Goal: Task Accomplishment & Management: Use online tool/utility

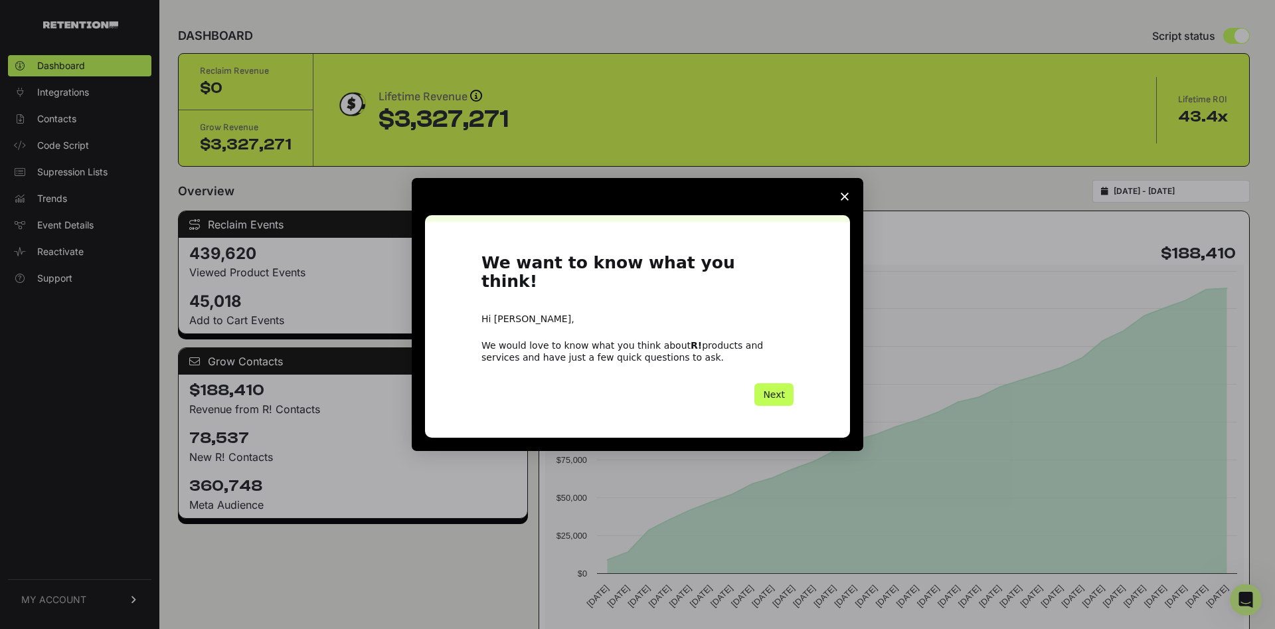
click at [786, 384] on button "Next" at bounding box center [773, 394] width 39 height 23
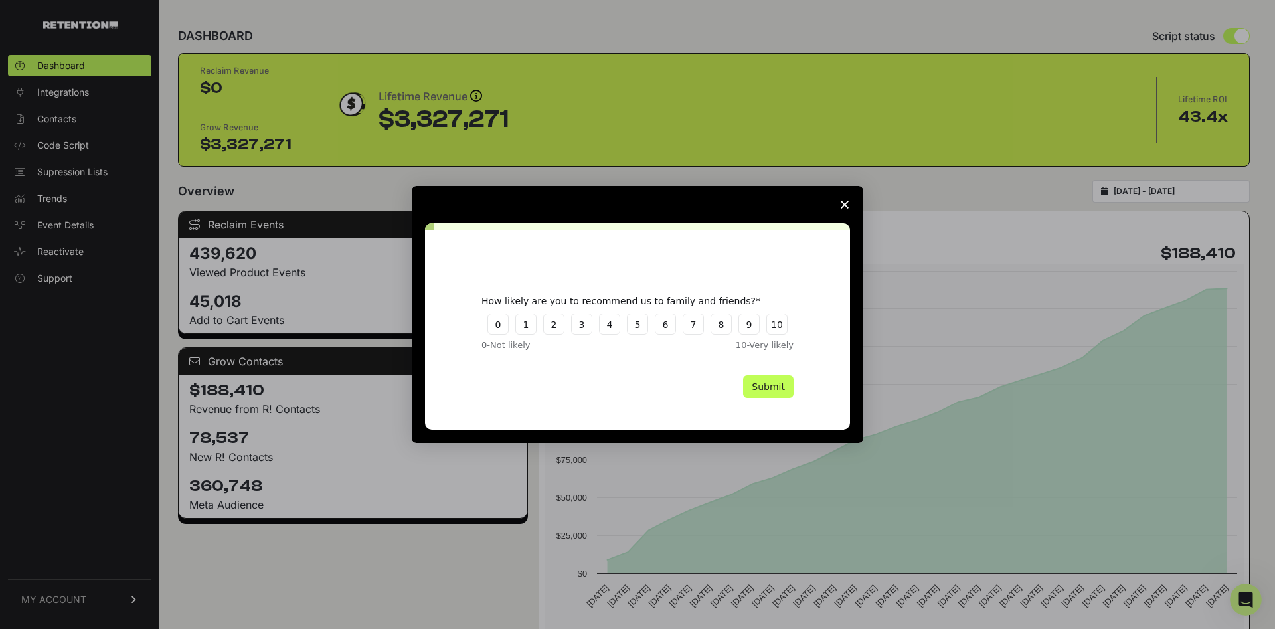
click at [781, 390] on button "Submit" at bounding box center [768, 386] width 50 height 23
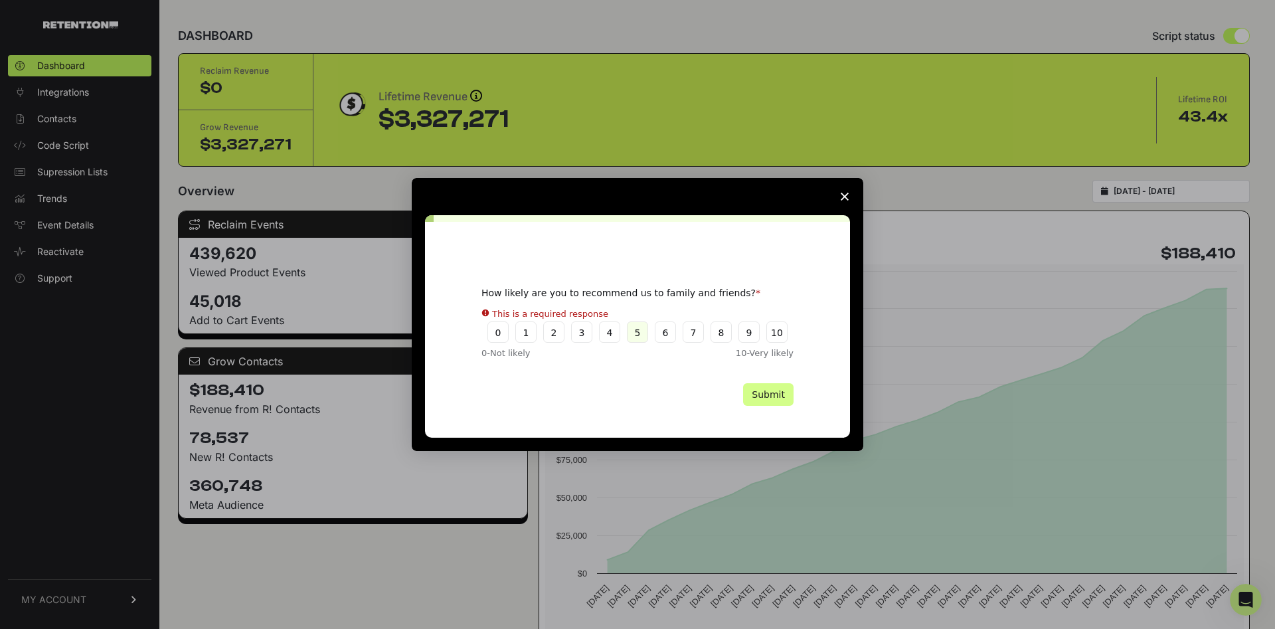
click at [639, 339] on div "How likely are you to recommend us to family and friends? This is a required re…" at bounding box center [637, 323] width 312 height 72
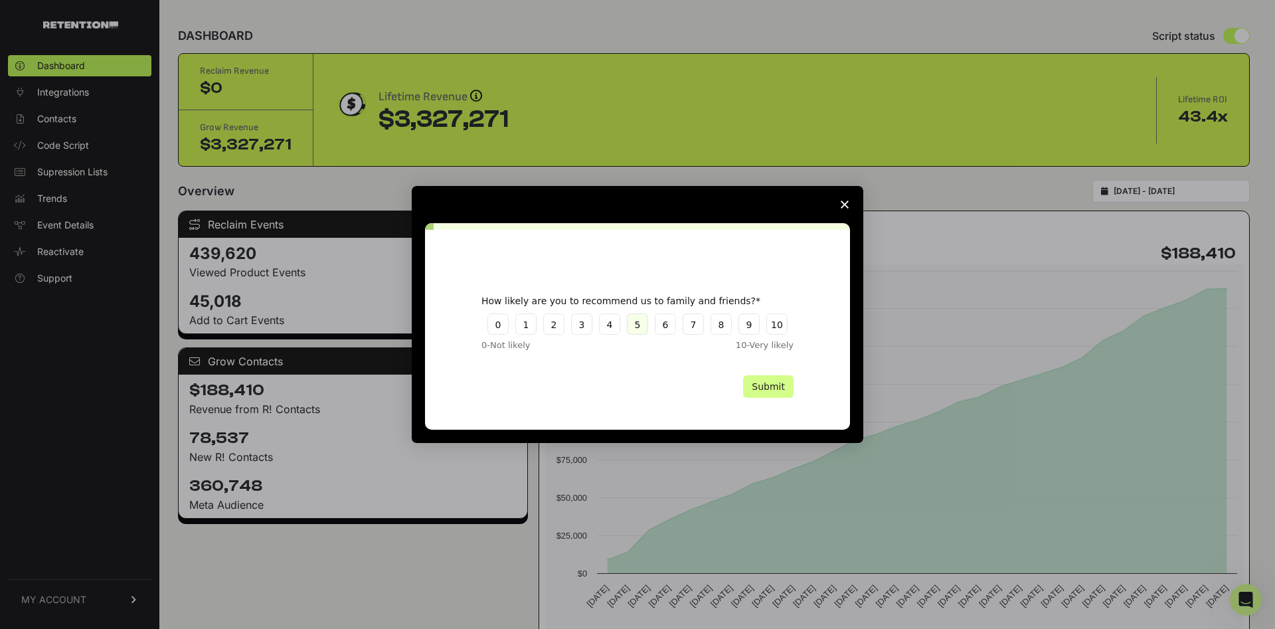
click at [638, 331] on button "5" at bounding box center [637, 323] width 21 height 21
click at [757, 395] on button "Submit" at bounding box center [768, 386] width 50 height 23
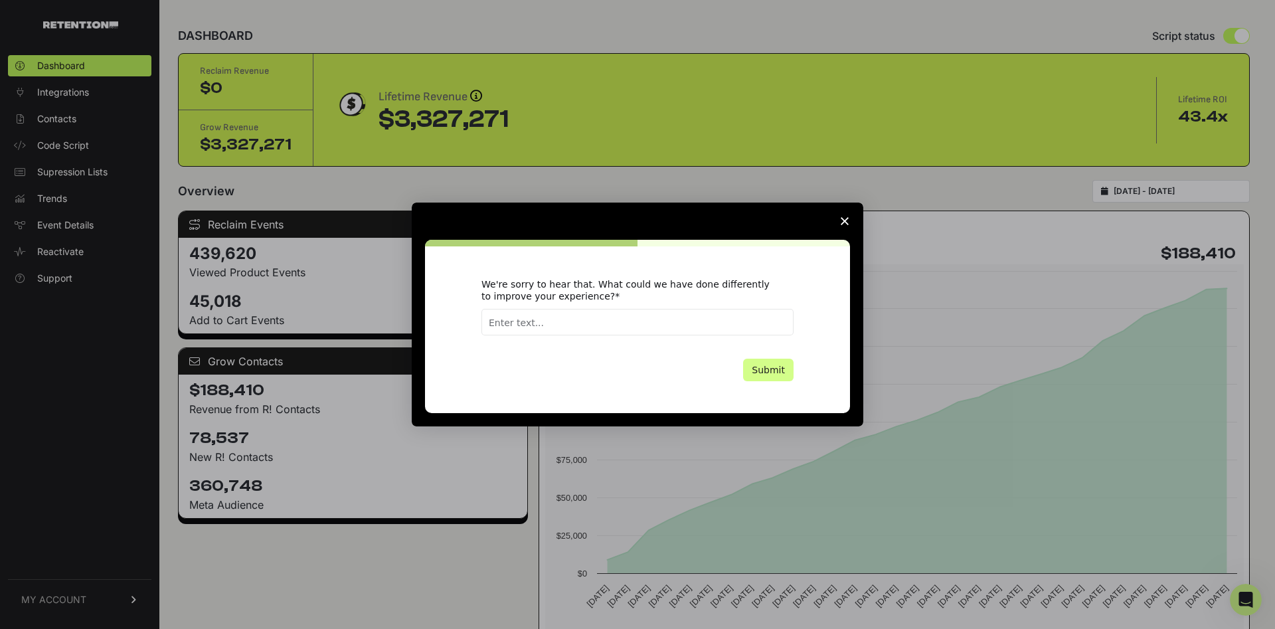
click at [637, 326] on input "Enter text..." at bounding box center [637, 322] width 312 height 27
type input "better reporting"
click at [771, 378] on button "Submit" at bounding box center [768, 370] width 50 height 23
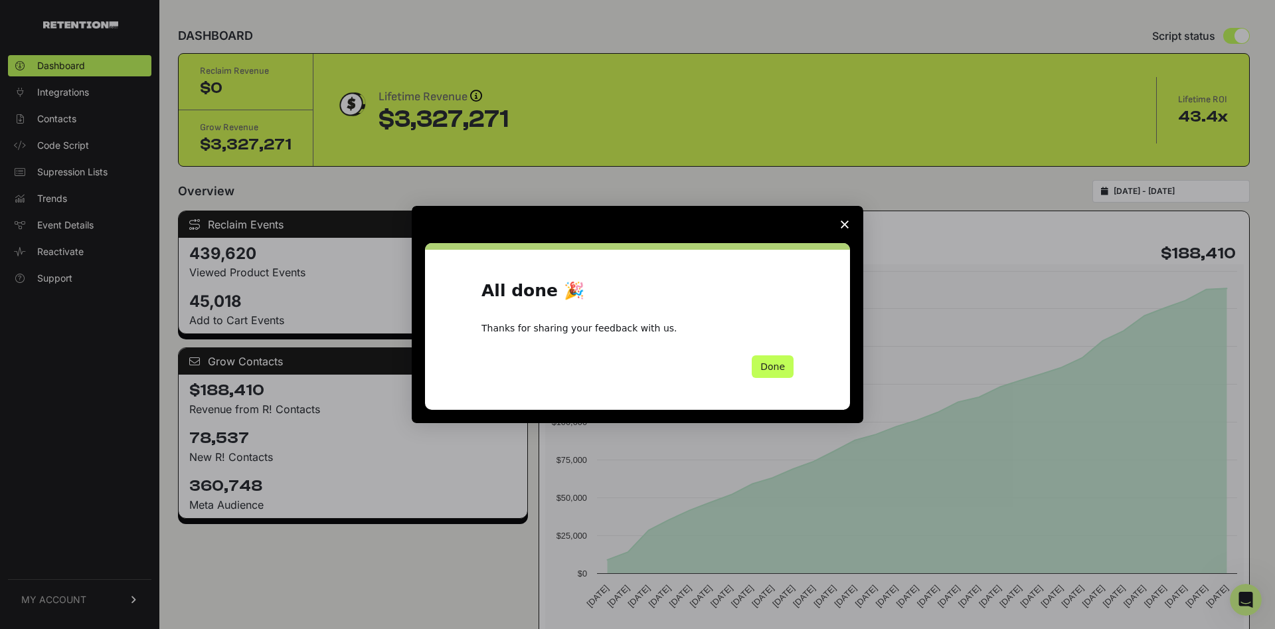
click at [769, 369] on button "Done" at bounding box center [773, 366] width 42 height 23
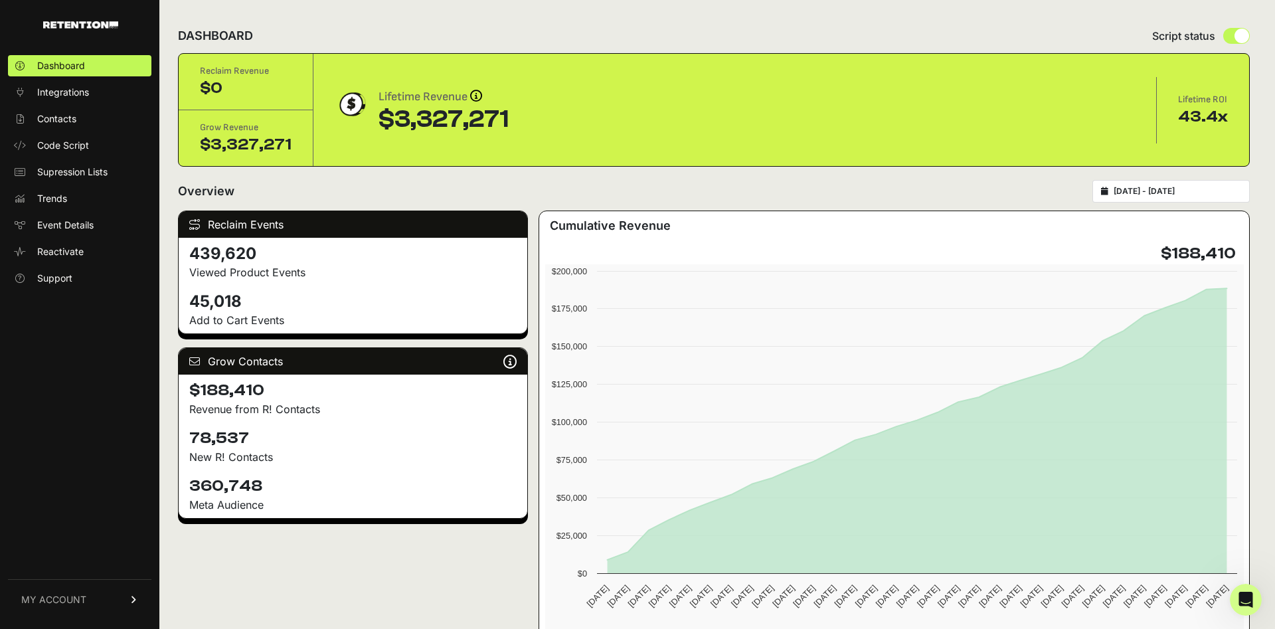
click at [53, 132] on ul "Dashboard Integrations Contacts Code Script Supression Lists Trends Event Detai…" at bounding box center [79, 172] width 143 height 234
click at [58, 126] on link "Contacts" at bounding box center [79, 118] width 143 height 21
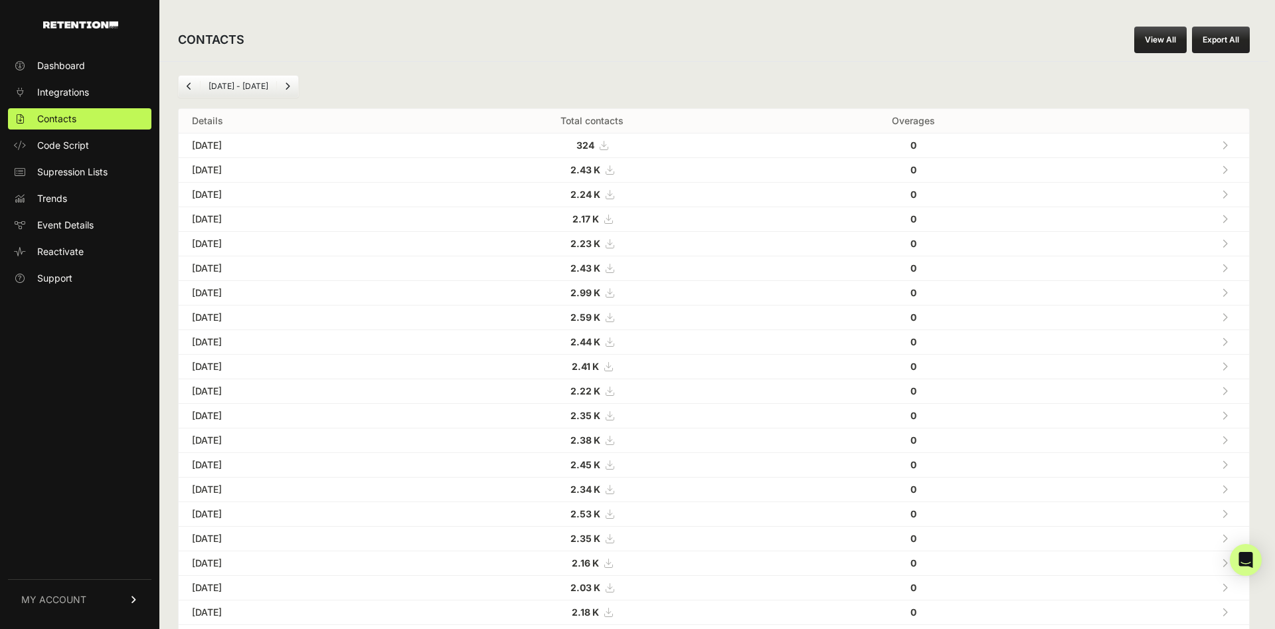
click at [95, 612] on link "MY ACCOUNT" at bounding box center [79, 599] width 143 height 41
click at [74, 546] on link "Billing" at bounding box center [79, 555] width 143 height 21
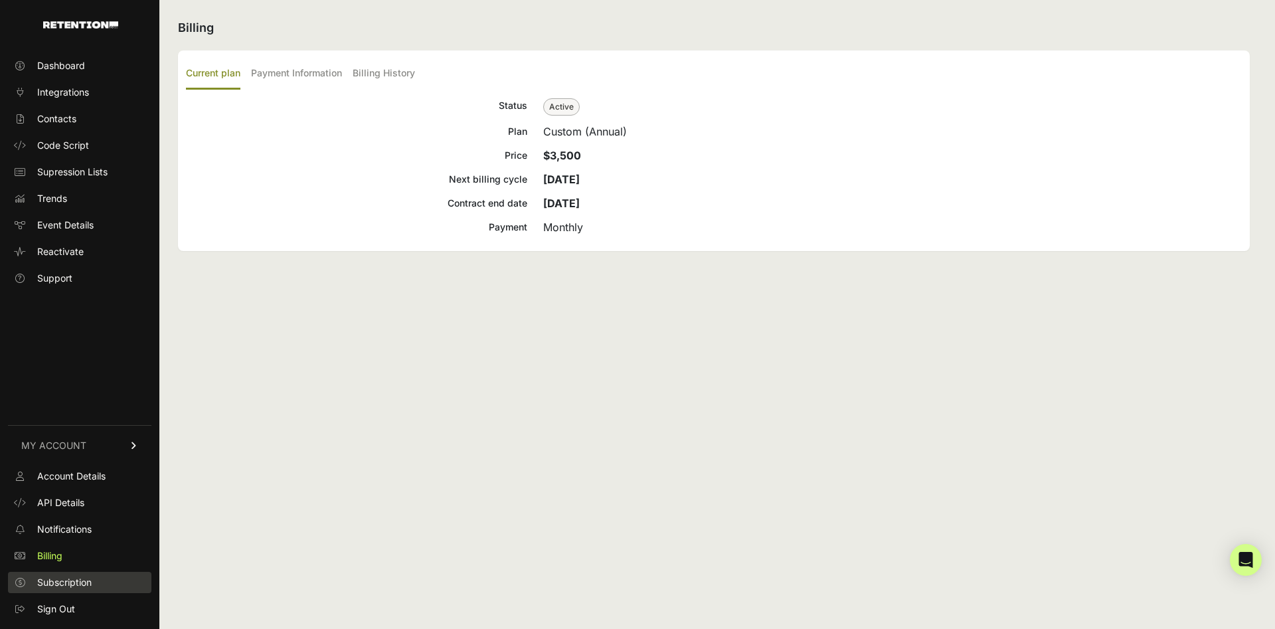
click at [72, 576] on span "Subscription" at bounding box center [64, 582] width 54 height 13
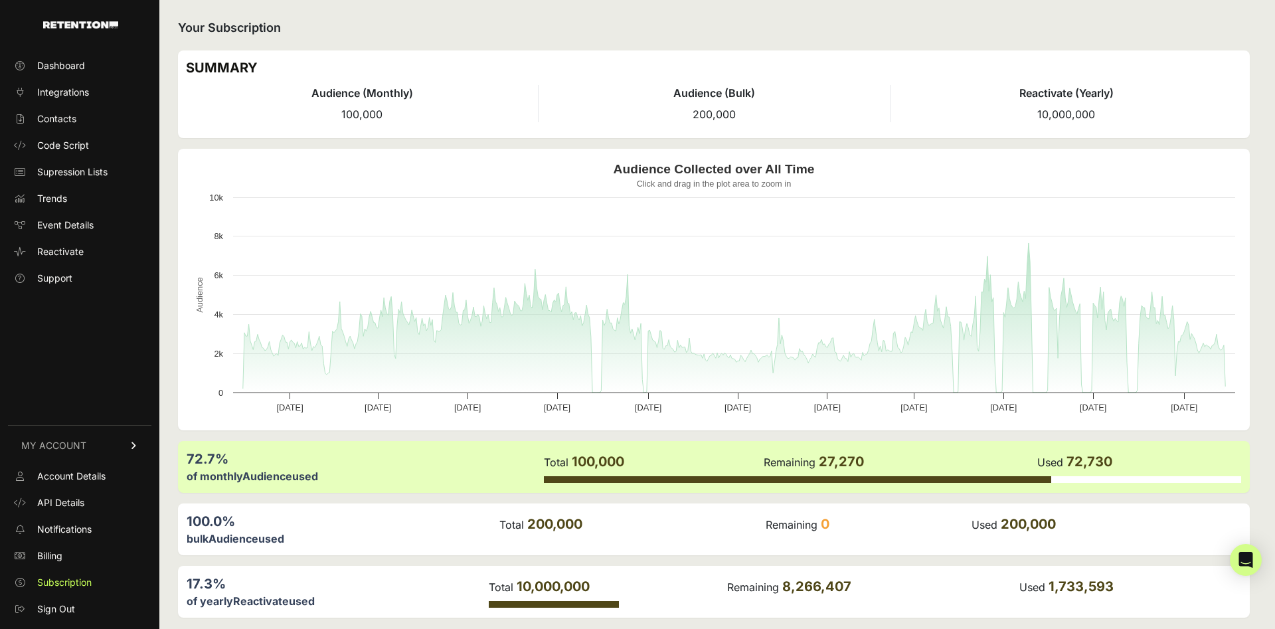
click at [214, 520] on div "100.0%" at bounding box center [342, 521] width 311 height 19
click at [84, 69] on span "Dashboard" at bounding box center [61, 65] width 48 height 13
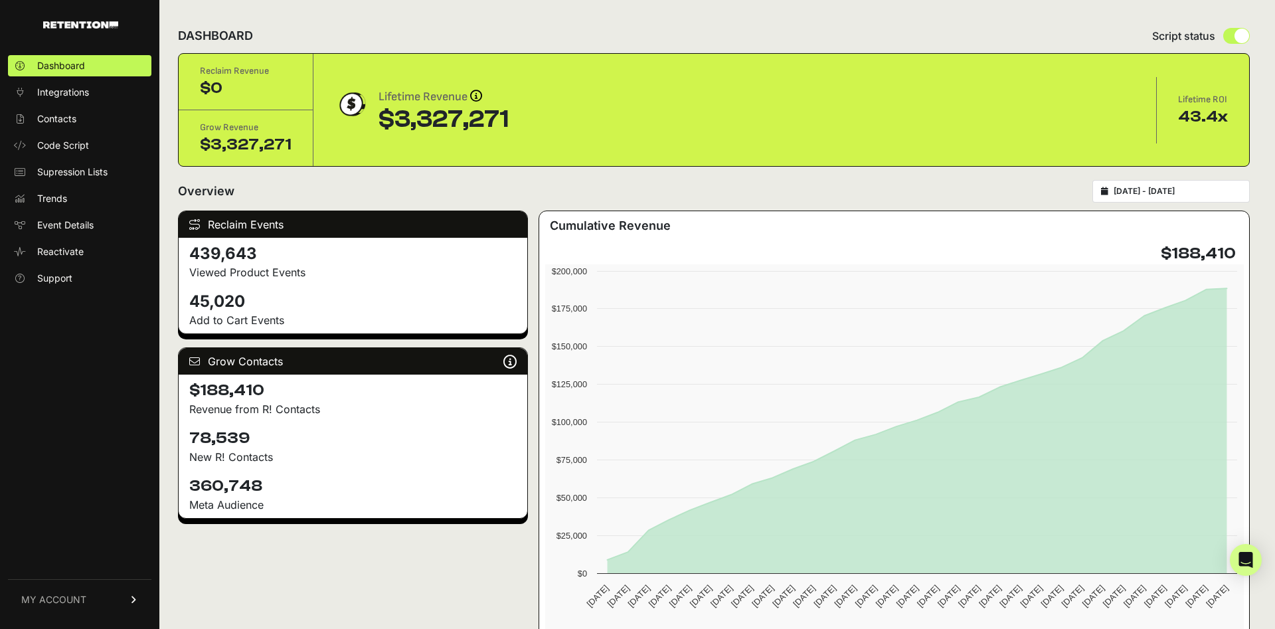
click at [93, 606] on link "MY ACCOUNT" at bounding box center [79, 599] width 143 height 41
click at [81, 479] on span "Account Details" at bounding box center [71, 475] width 68 height 13
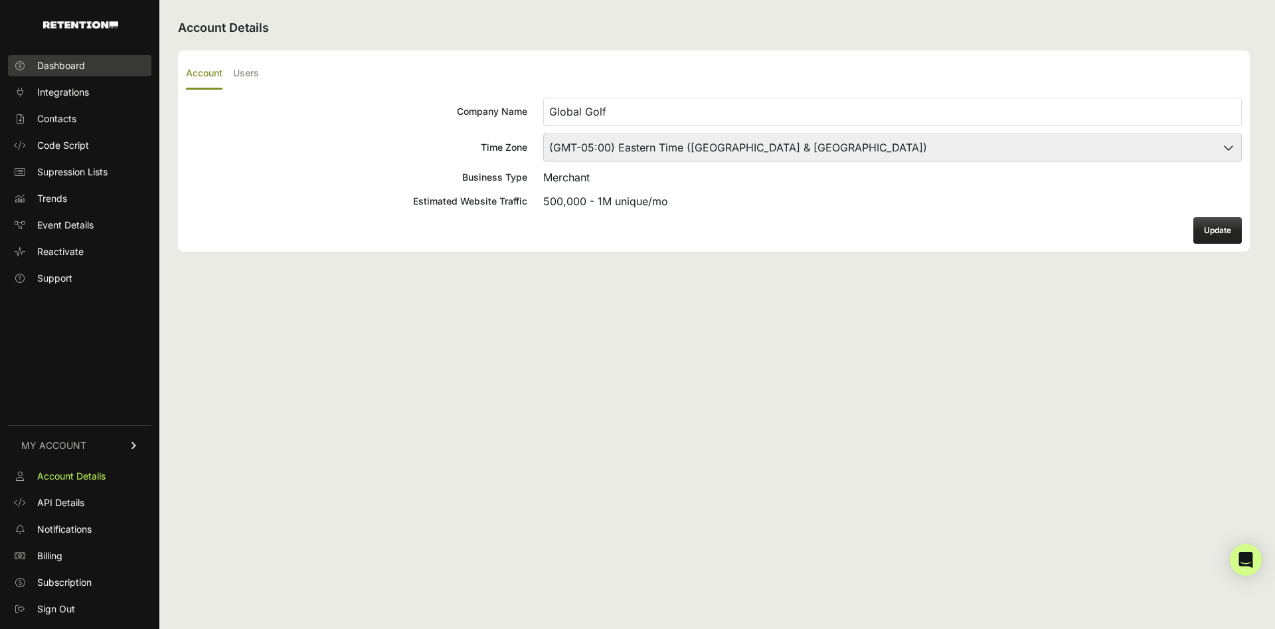
click at [64, 74] on link "Dashboard" at bounding box center [79, 65] width 143 height 21
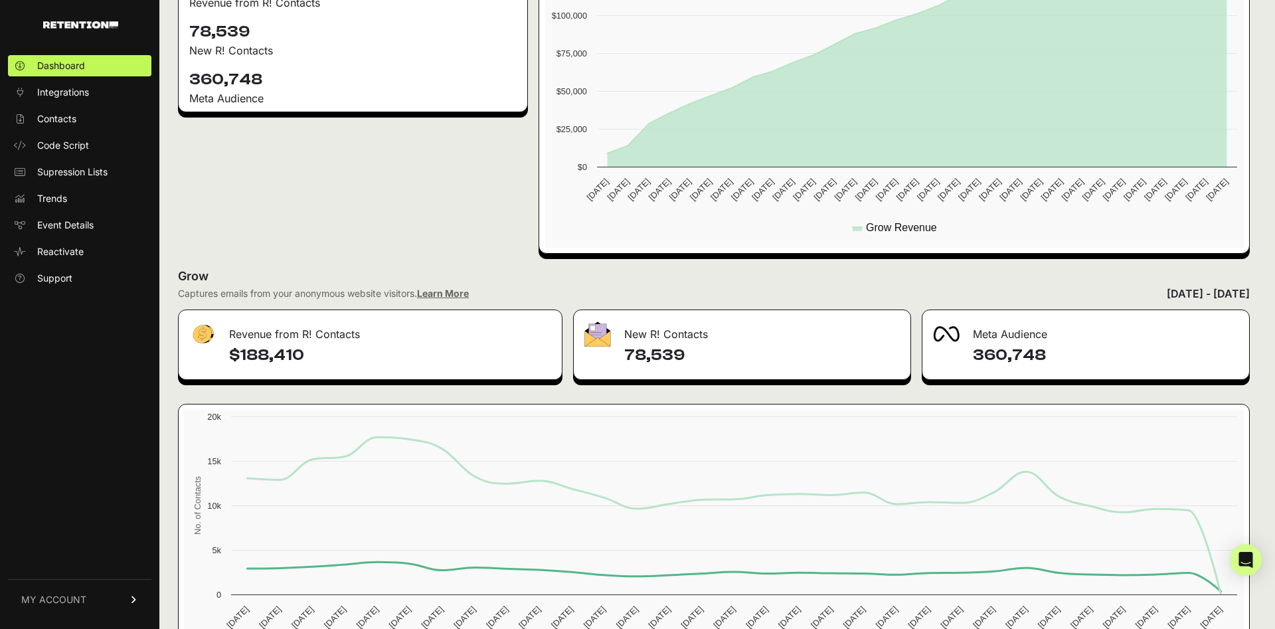
scroll to position [477, 0]
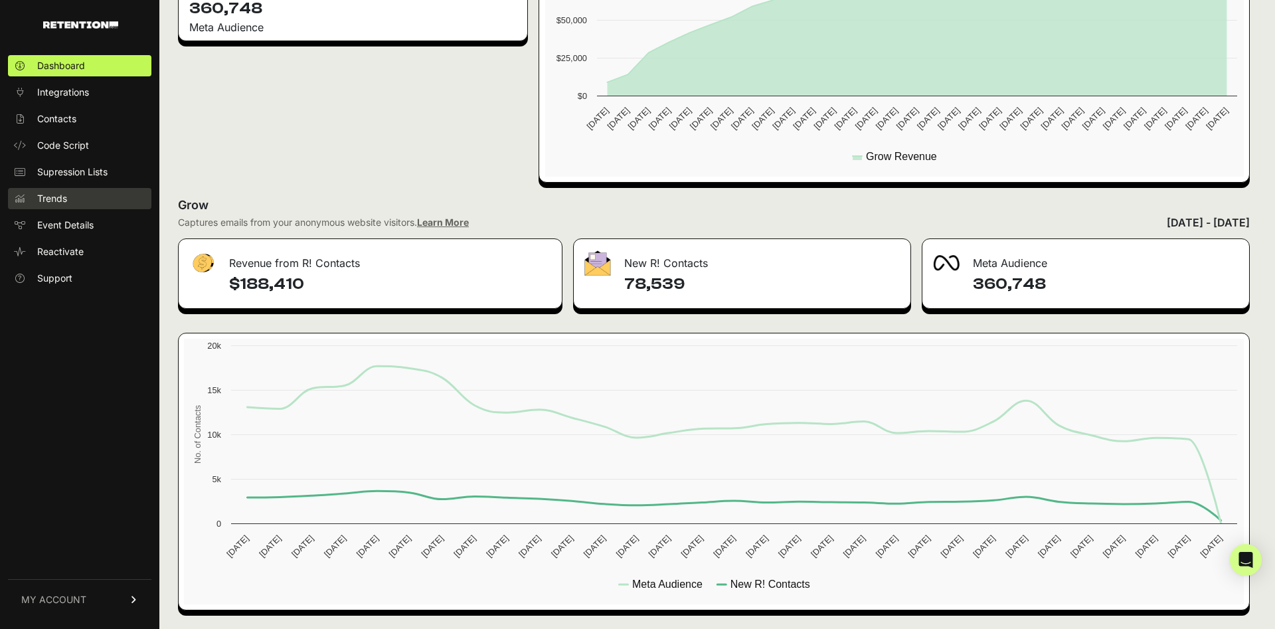
click at [77, 202] on link "Trends" at bounding box center [79, 198] width 143 height 21
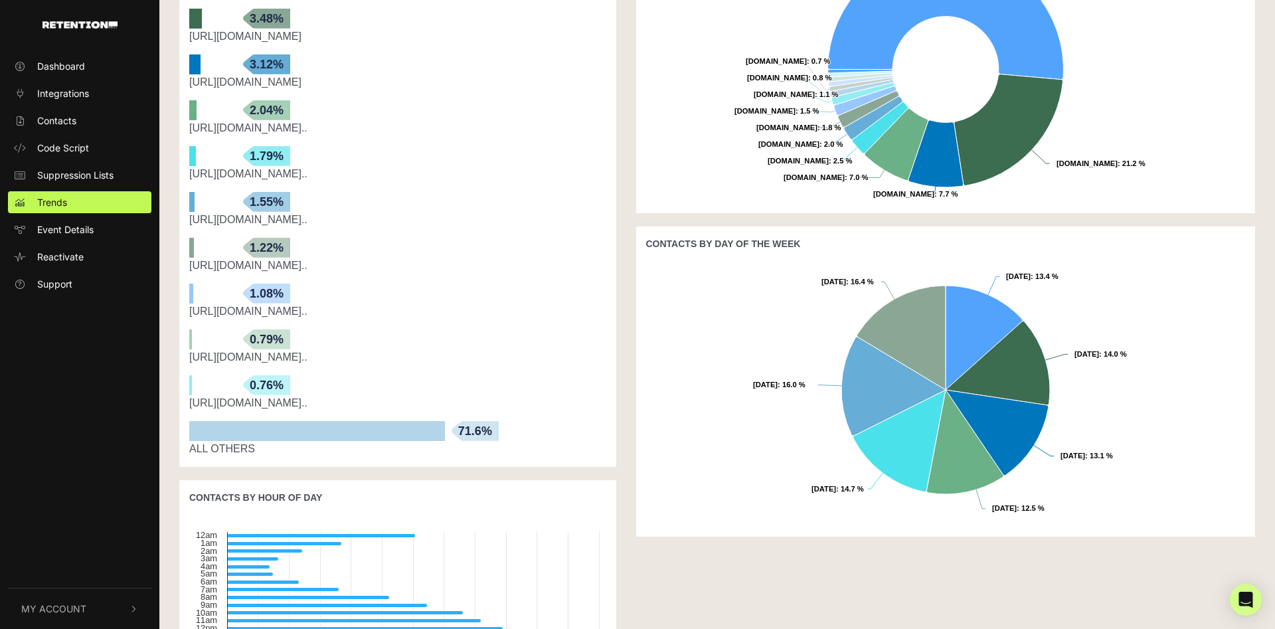
scroll to position [591, 0]
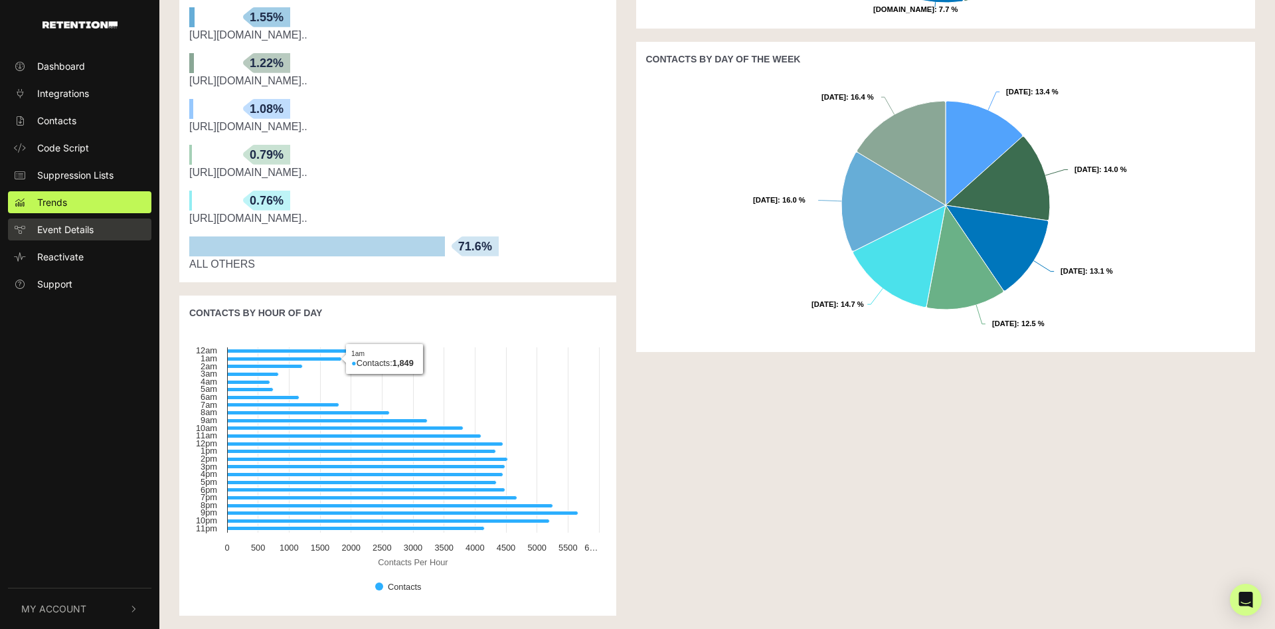
click at [100, 231] on link "Event Details" at bounding box center [79, 229] width 143 height 22
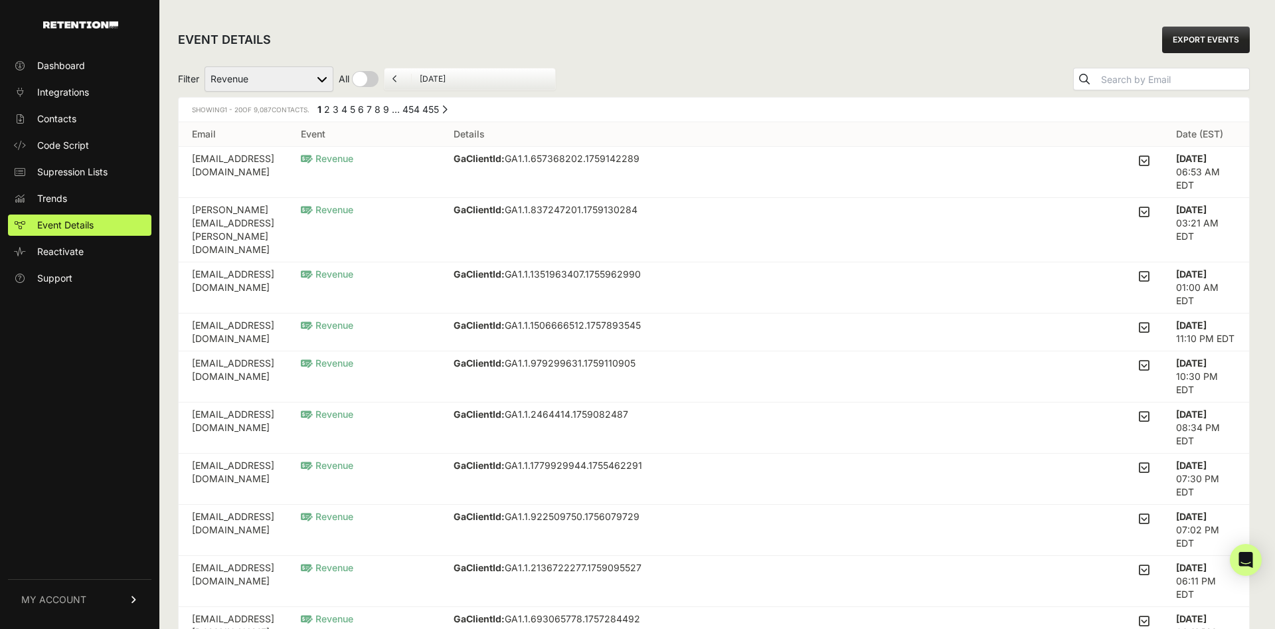
click at [205, 66] on select "Added to Cart Reclaim Revenue Viewed Product Reclaim" at bounding box center [269, 78] width 129 height 25
select select "cart"
click option "Added to Cart Reclaim" at bounding box center [0, 0] width 0 height 0
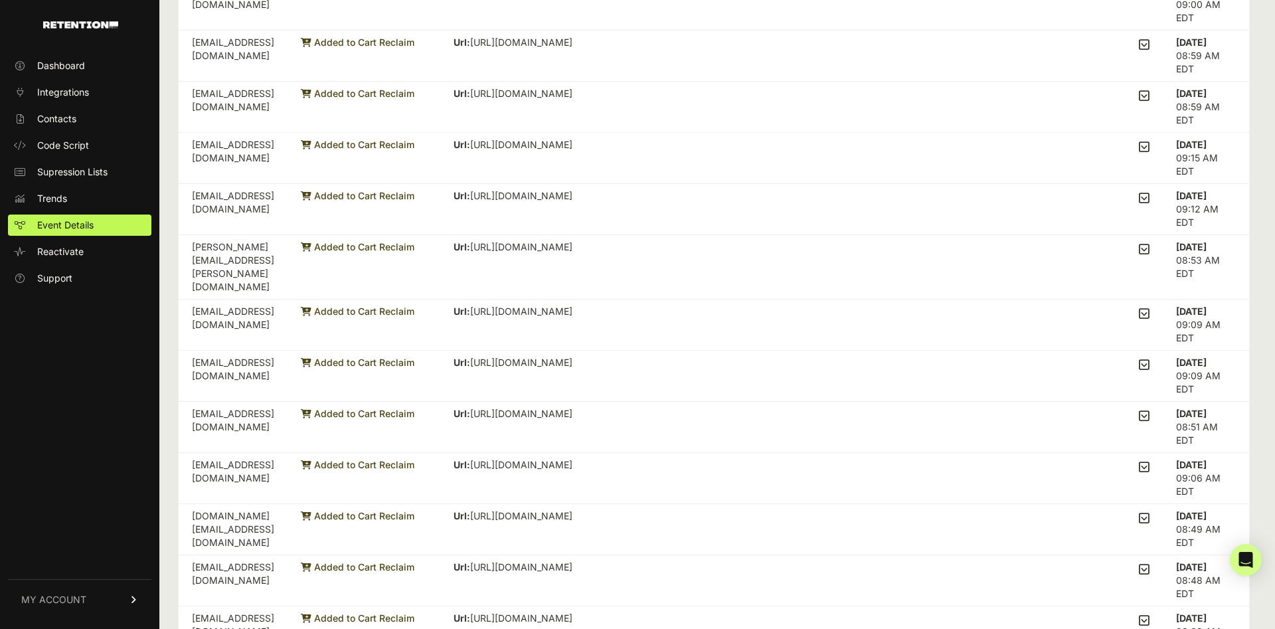
scroll to position [560, 0]
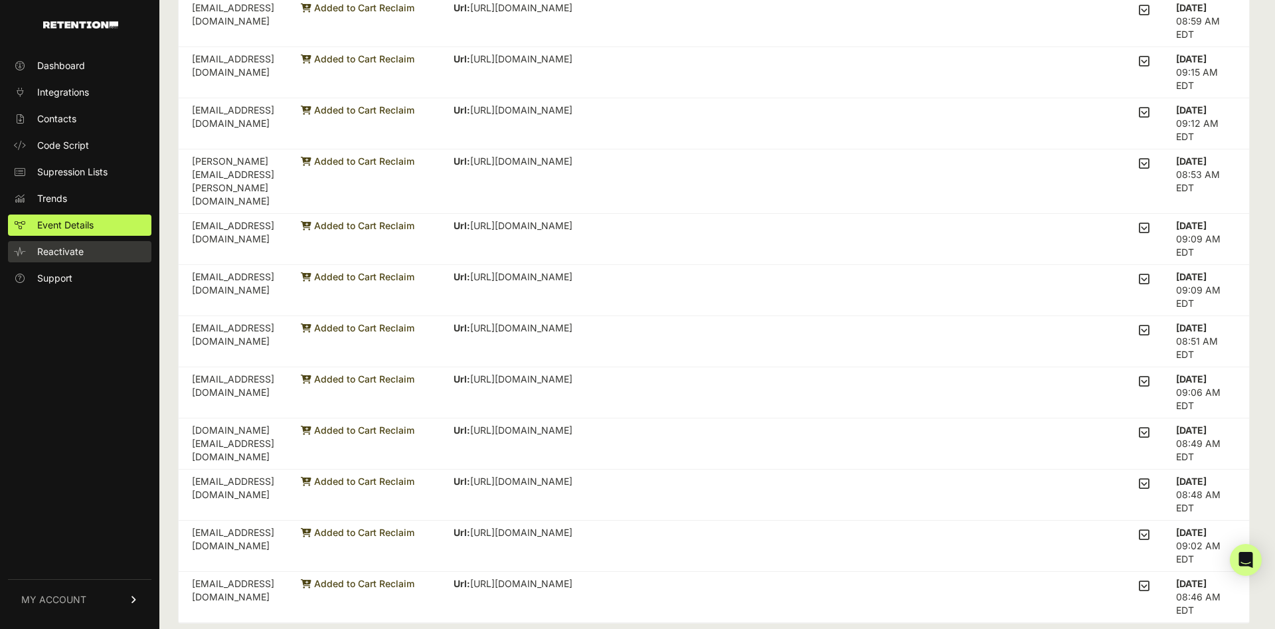
click at [73, 249] on span "Reactivate" at bounding box center [60, 251] width 46 height 13
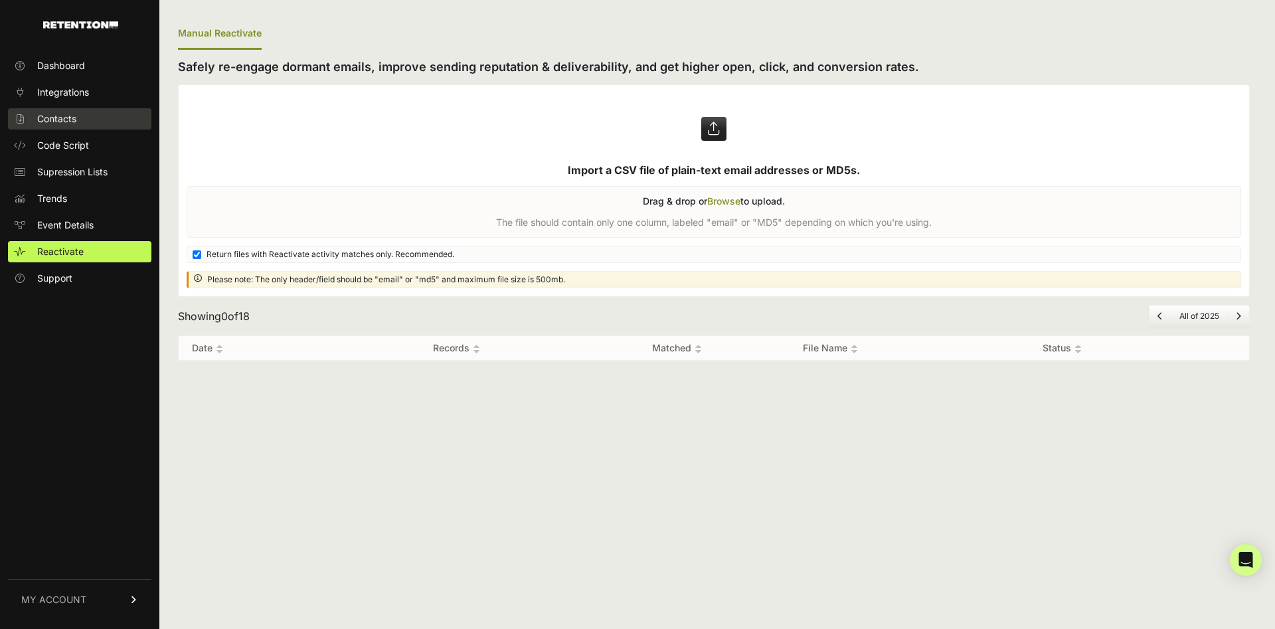
click at [66, 126] on link "Contacts" at bounding box center [79, 118] width 143 height 21
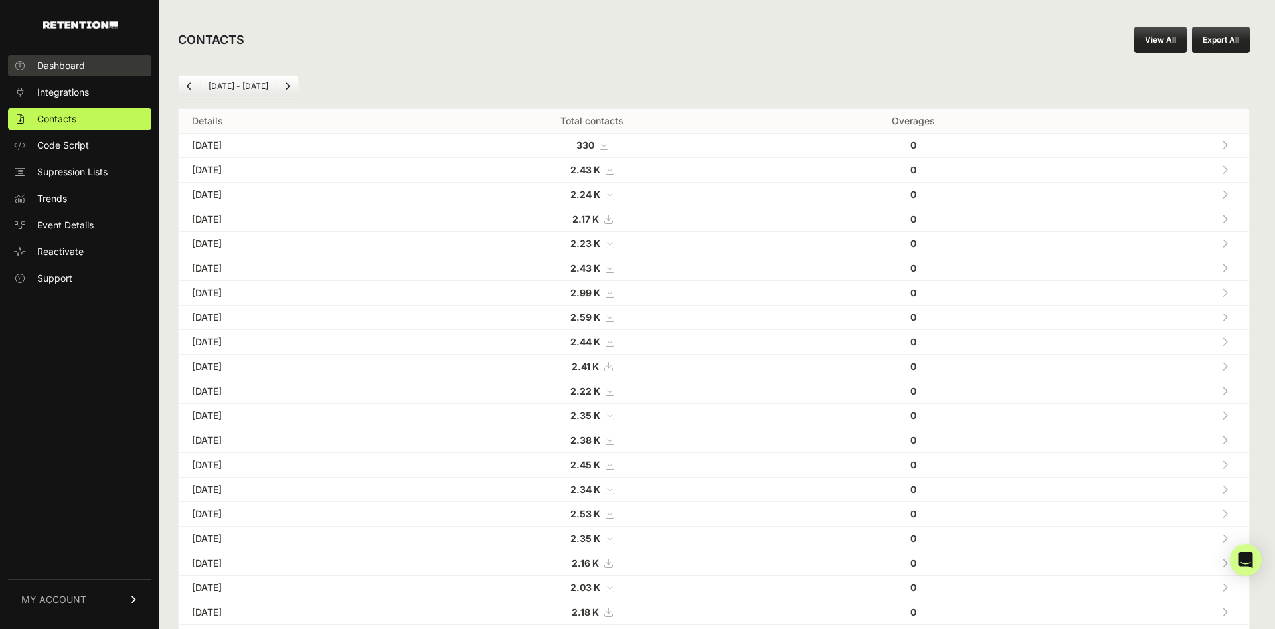
click at [62, 61] on span "Dashboard" at bounding box center [61, 65] width 48 height 13
